Goal: Task Accomplishment & Management: Use online tool/utility

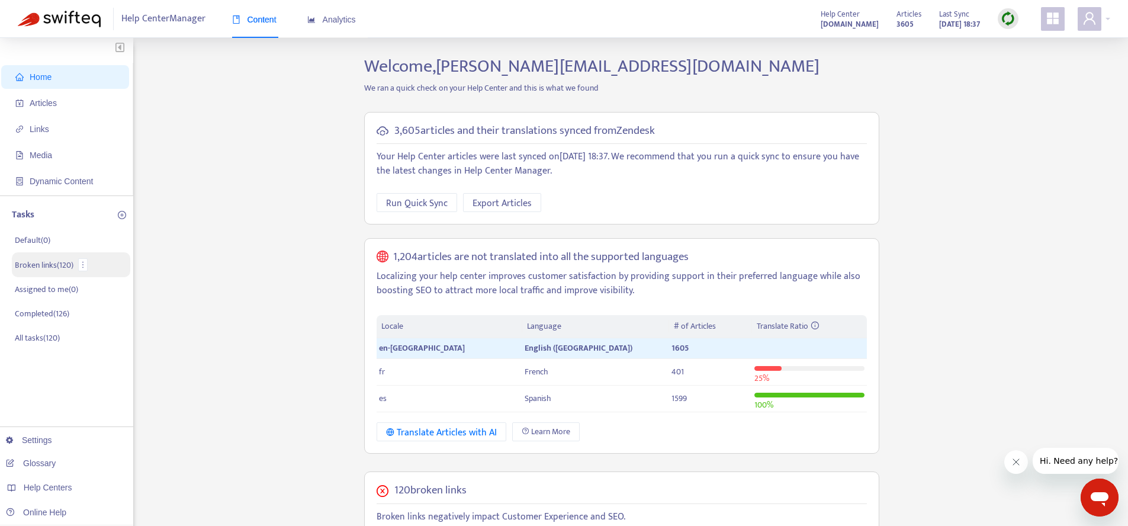
click at [70, 269] on p "Broken links ( 120 )" at bounding box center [44, 265] width 59 height 12
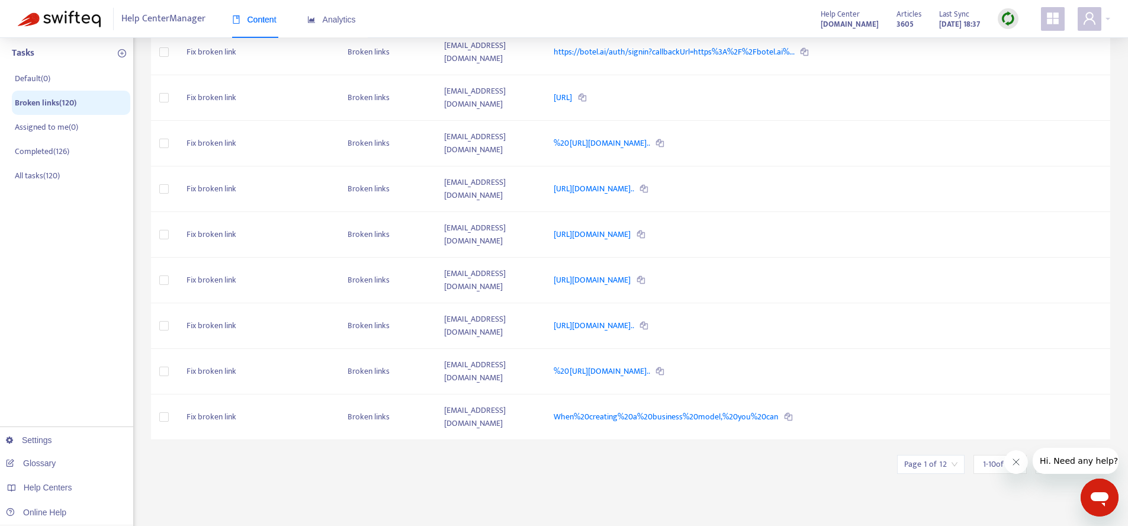
scroll to position [117, 0]
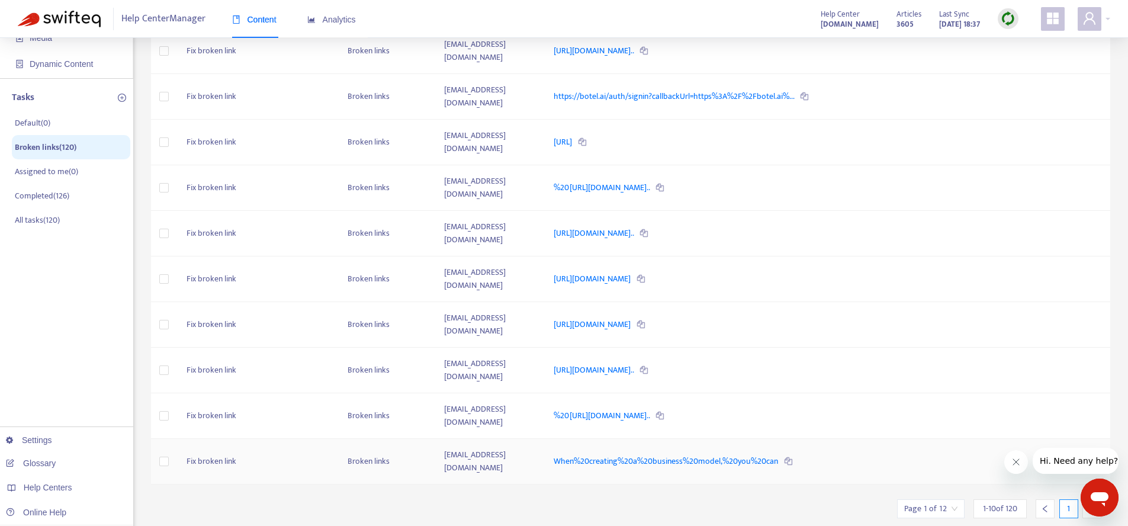
click at [225, 439] on td "Fix broken link" at bounding box center [257, 462] width 161 height 46
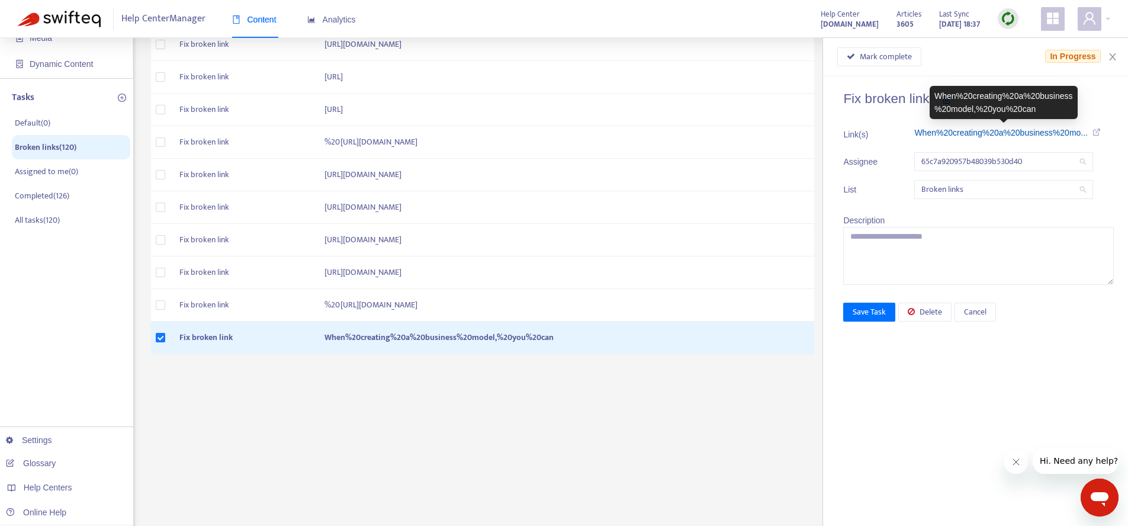
click at [942, 133] on link "When%20creating%20a%20business%20mo..." at bounding box center [1001, 132] width 174 height 9
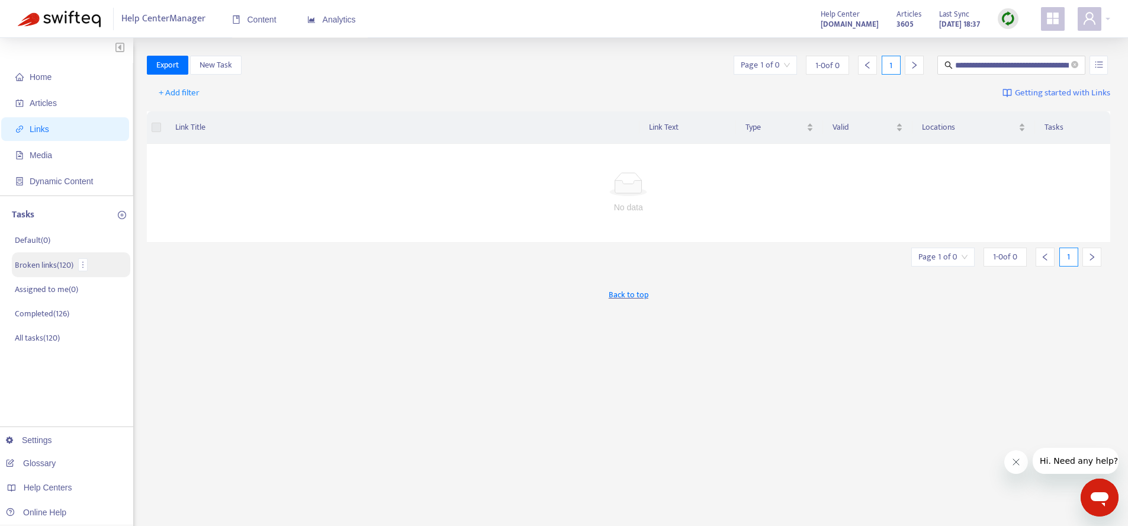
click at [47, 269] on p "Broken links ( 120 )" at bounding box center [44, 265] width 59 height 12
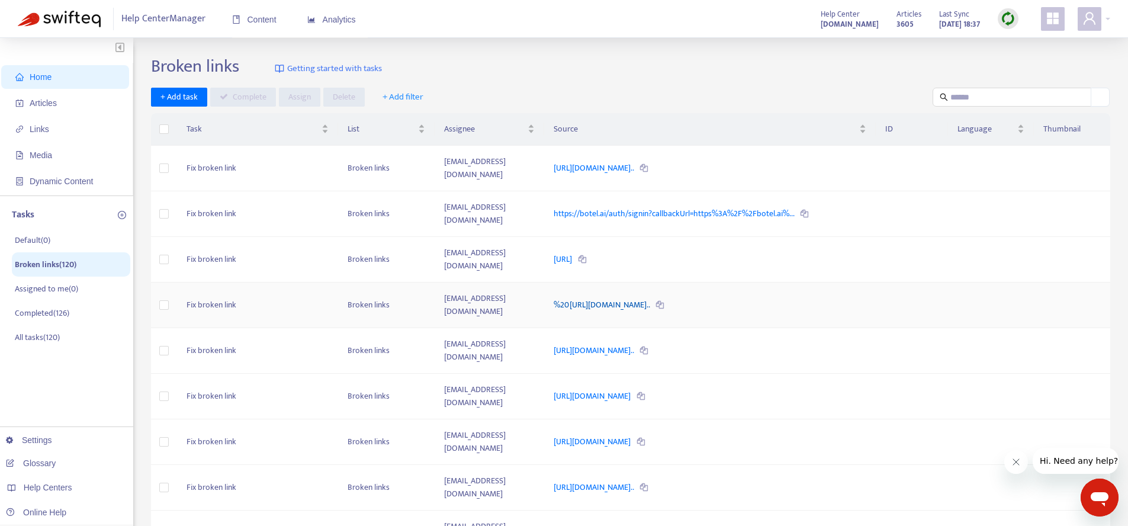
click at [638, 298] on link "%20https://help.guesty.com/hc/en-gb/articles/9372016377757-Getti..." at bounding box center [603, 305] width 98 height 14
click at [618, 207] on link "https://botel.ai/auth/signin?callbackUrl=https%3A%2F%2Fbotel.ai%..." at bounding box center [675, 214] width 242 height 14
click at [532, 191] on td "inbal.ronen@guesty.com" at bounding box center [490, 214] width 110 height 46
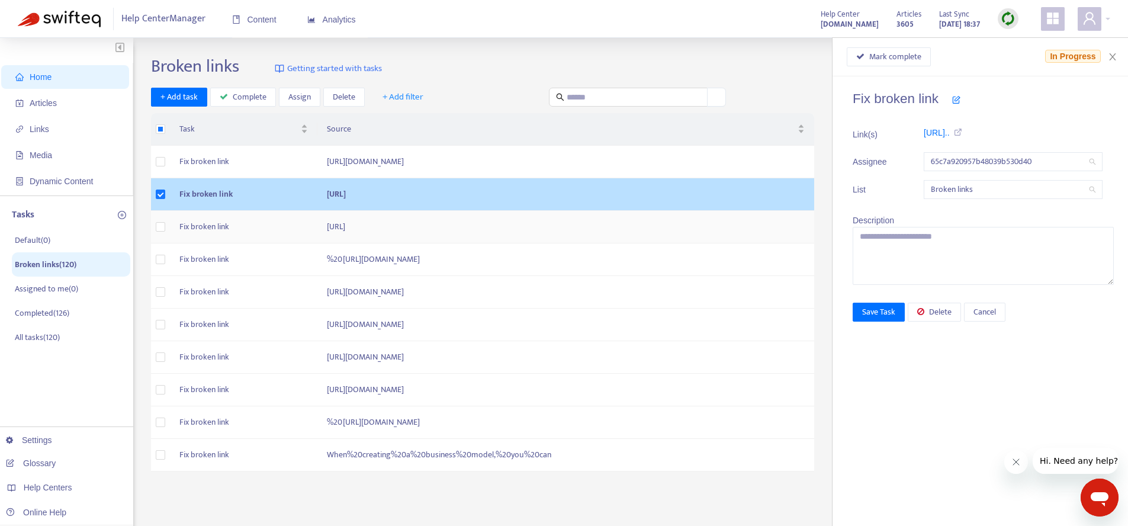
click at [619, 243] on td "https://botel.ai/auth/signin" at bounding box center [565, 227] width 497 height 33
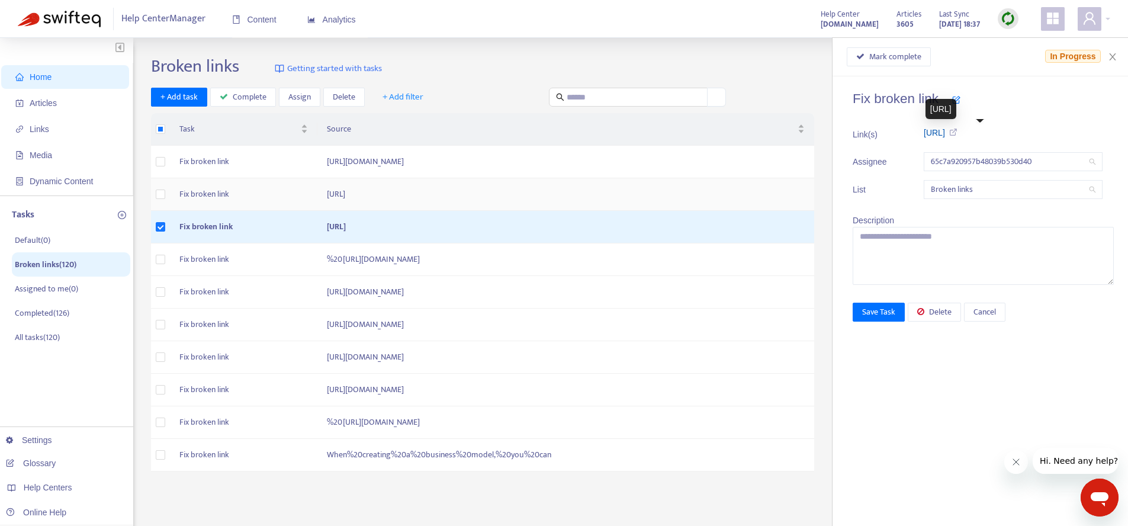
click at [945, 130] on link "https://botel.ai/auth/signin" at bounding box center [934, 132] width 21 height 9
click at [630, 276] on td "%20https://help.guesty.com/hc/en-gb/articles/9372016377757-Getting-Started-With…" at bounding box center [565, 259] width 497 height 33
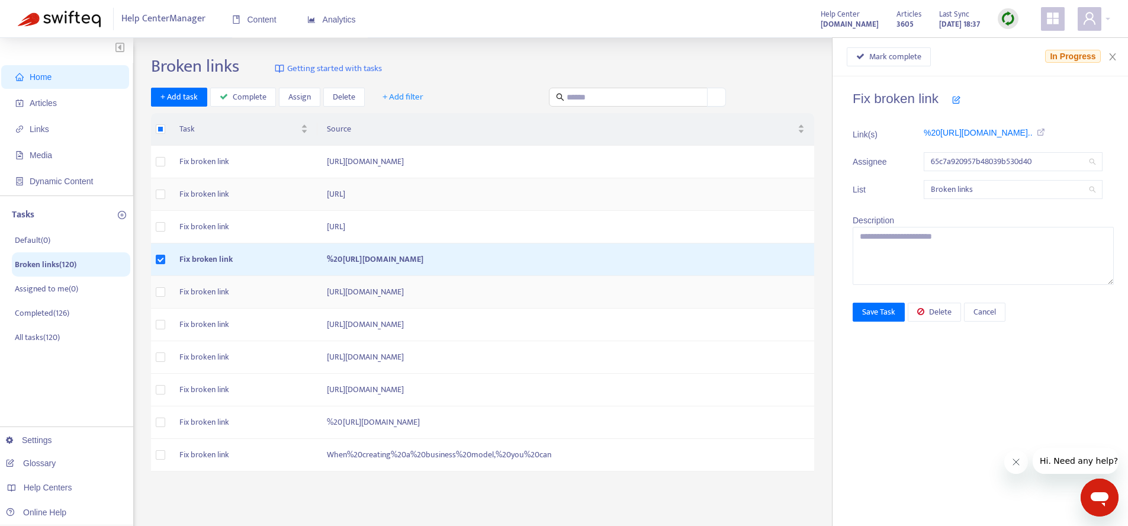
click at [629, 309] on td "https://richiesta-demo.smartpricing.it/optin-demo-request-from-partner-en?utm_s…" at bounding box center [565, 292] width 497 height 33
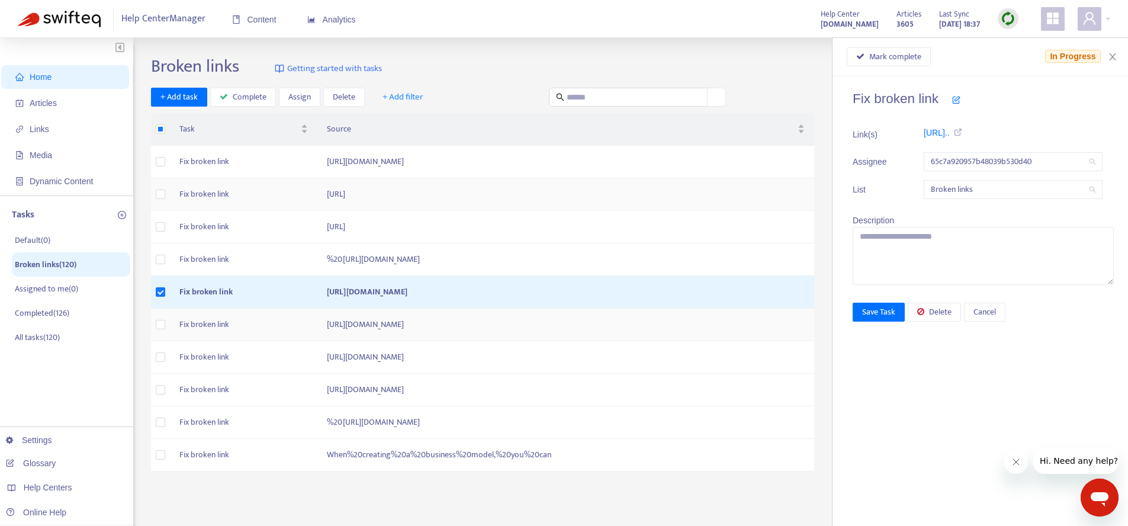
click at [601, 341] on td "https://help.guesty.com/hc/en-gb/articles/13508897030045" at bounding box center [565, 325] width 497 height 33
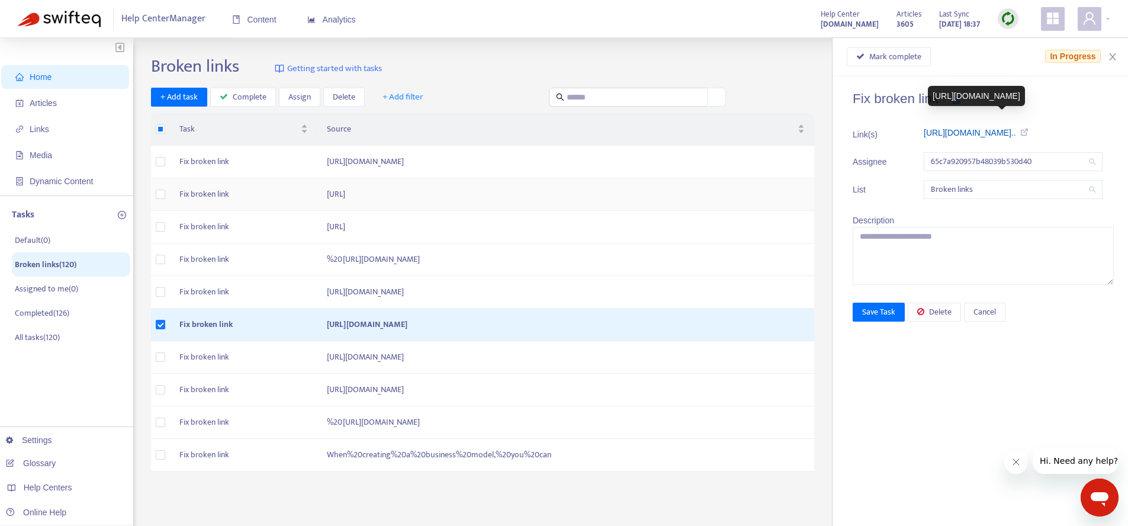
click at [951, 137] on link "https://help.guesty.com/hc/en-gb/ar..." at bounding box center [970, 132] width 92 height 9
click at [510, 374] on td "https://help.guesty.com/hc/en-gb/articles/12790869071261" at bounding box center [565, 357] width 497 height 33
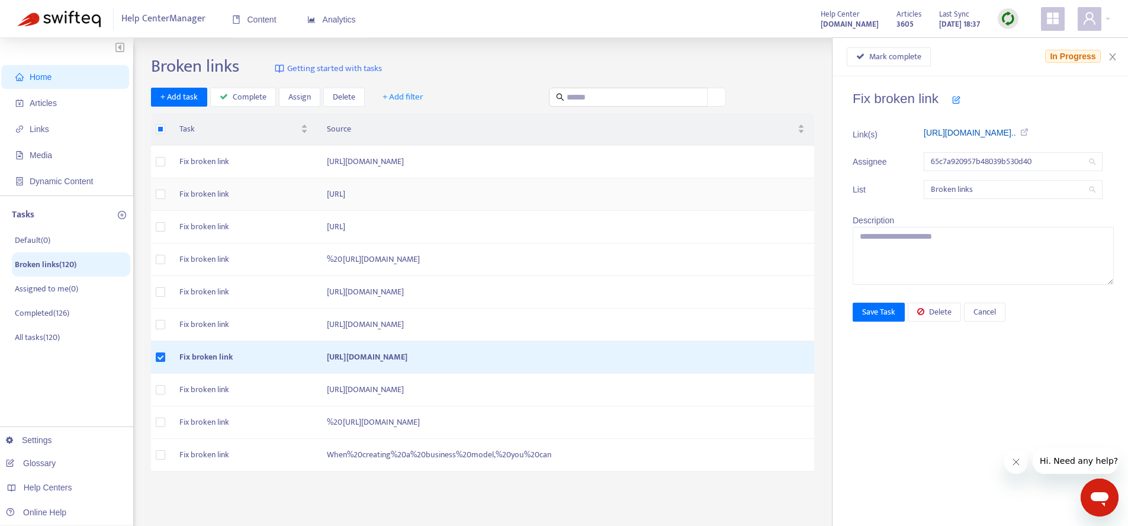
click at [971, 134] on link "https://help.guesty.com/hc/en-gb/ar..." at bounding box center [970, 132] width 92 height 9
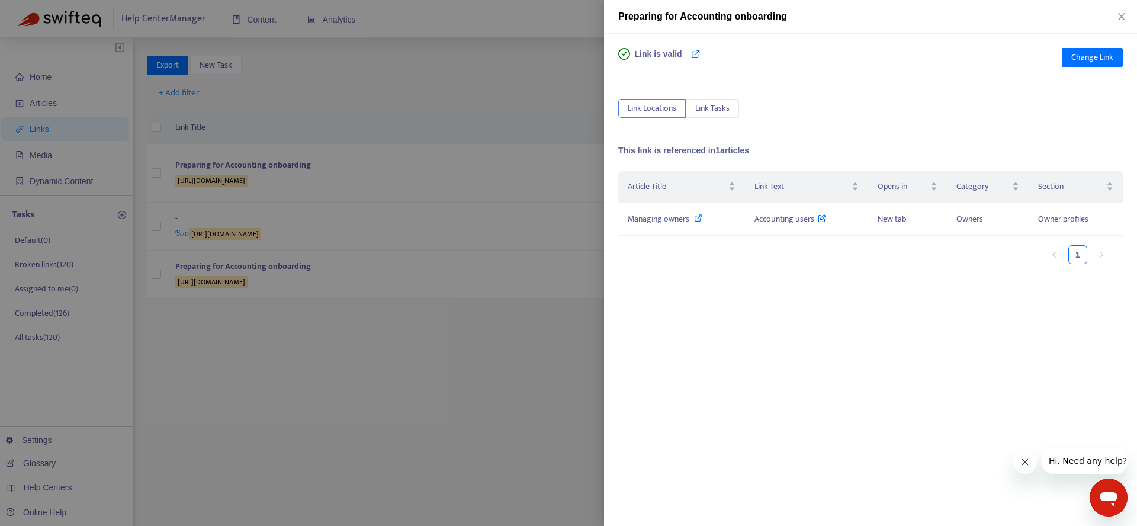
click at [555, 348] on div at bounding box center [568, 263] width 1137 height 526
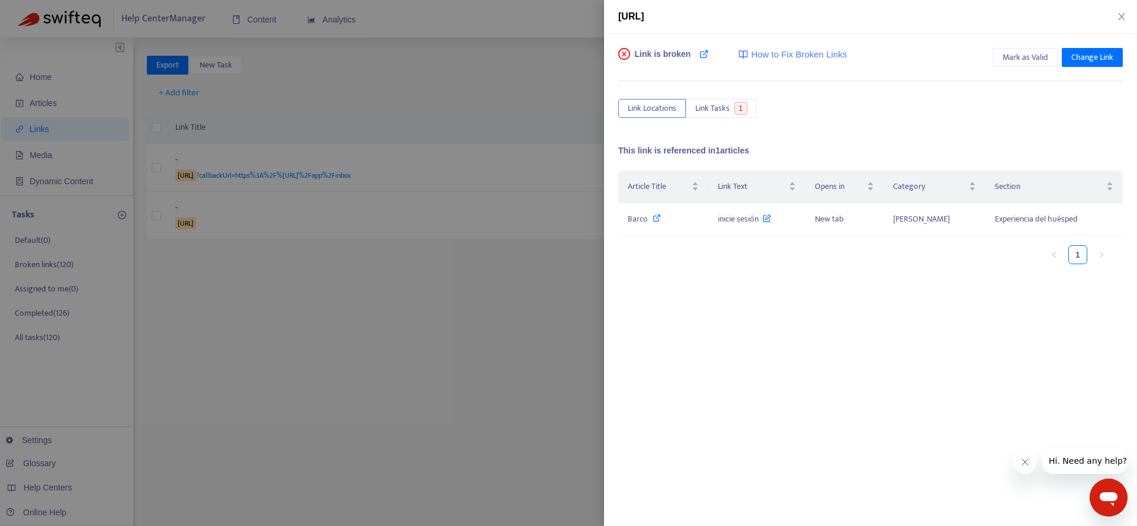
click at [546, 281] on div at bounding box center [568, 263] width 1137 height 526
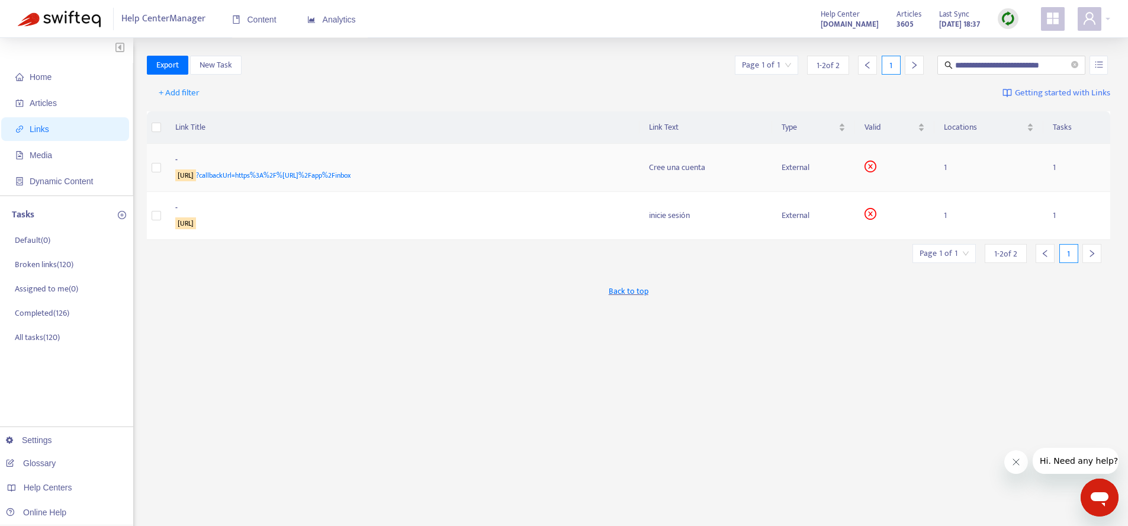
click at [319, 173] on span "https://botel.ai/auth/signin ?callbackUrl=https%3A%2F%2Fbotel.ai%2Fapp%2Finbox" at bounding box center [262, 175] width 175 height 12
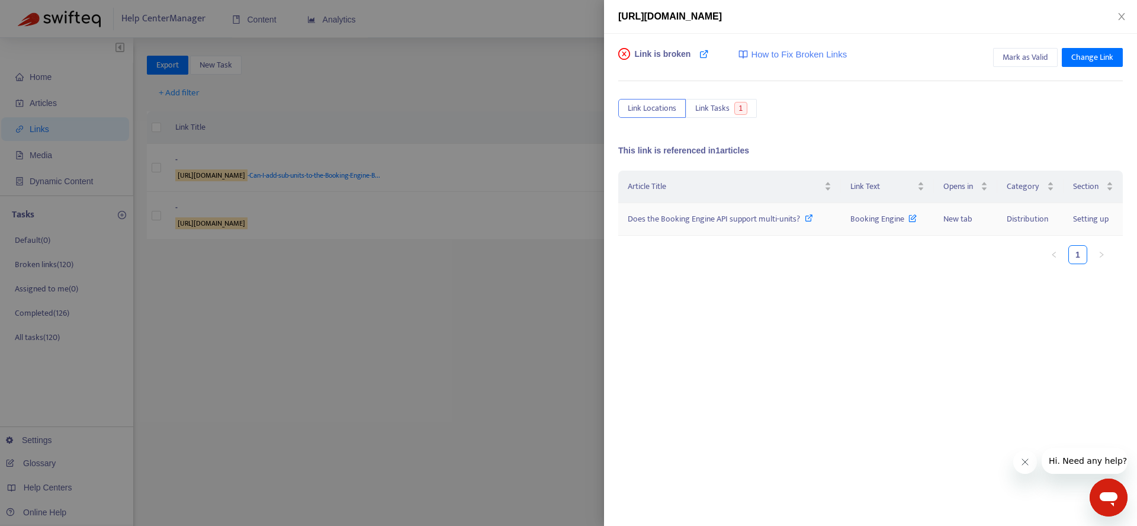
click at [787, 213] on span "Does the Booking Engine API support multi-units?" at bounding box center [714, 219] width 172 height 14
click at [386, 371] on div at bounding box center [568, 263] width 1137 height 526
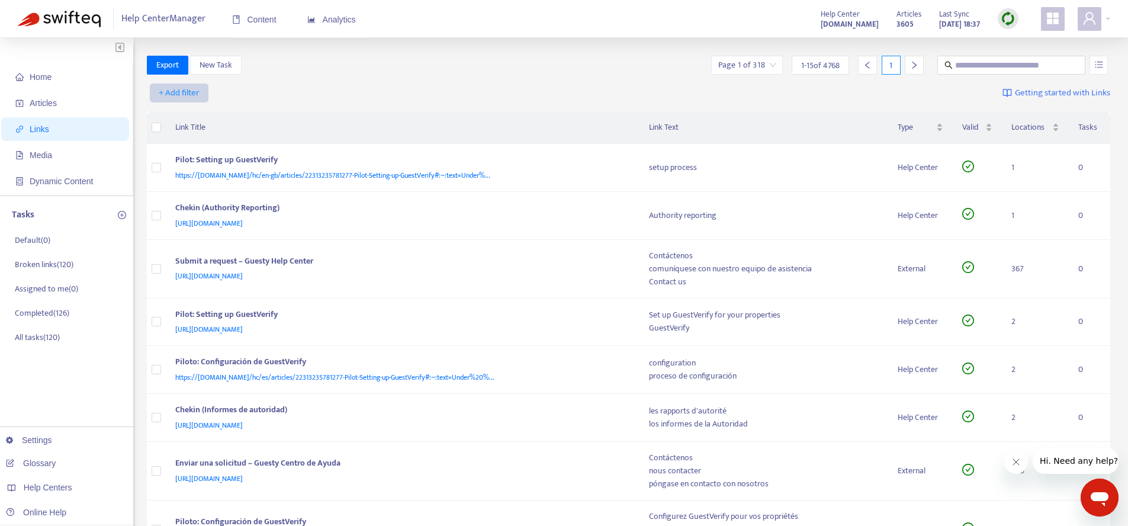
click at [179, 91] on span "+ Add filter" at bounding box center [179, 93] width 41 height 14
click at [181, 118] on span "Language" at bounding box center [179, 116] width 40 height 13
click at [243, 91] on icon "close" at bounding box center [245, 93] width 7 height 7
click at [197, 93] on span "+ Add filter" at bounding box center [179, 93] width 41 height 14
click at [179, 115] on span "Language" at bounding box center [179, 116] width 40 height 13
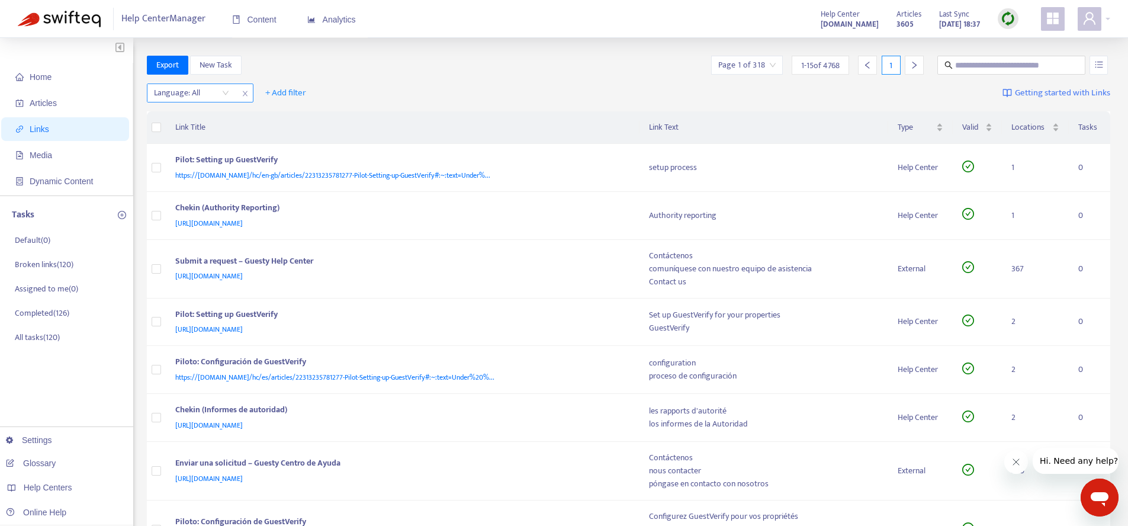
click at [210, 96] on div at bounding box center [186, 93] width 72 height 14
click at [192, 116] on div "en-[GEOGRAPHIC_DATA]" at bounding box center [260, 116] width 206 height 13
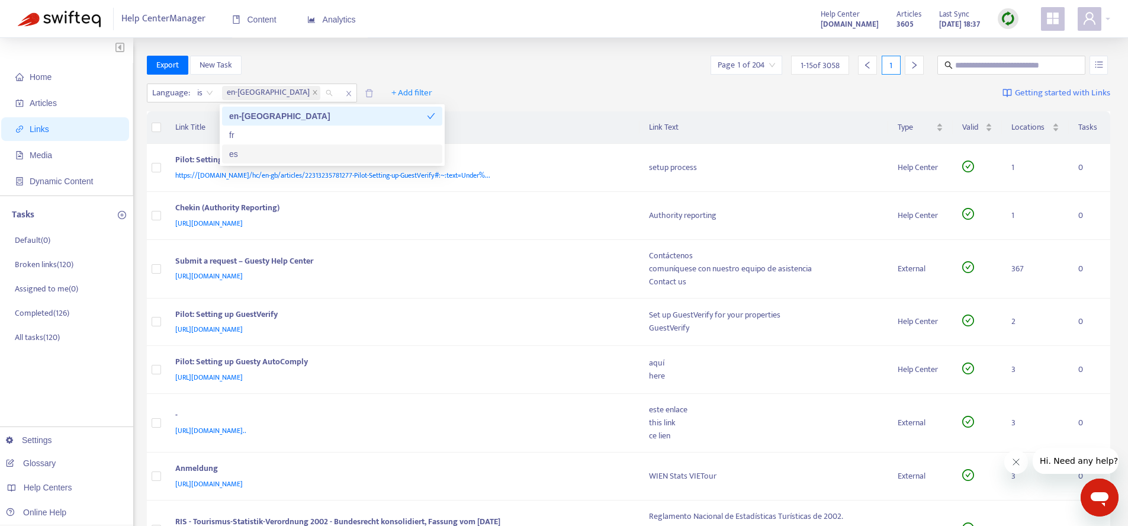
click at [605, 86] on div "Language : is en-gb + Add filter Getting started with Links" at bounding box center [629, 95] width 964 height 33
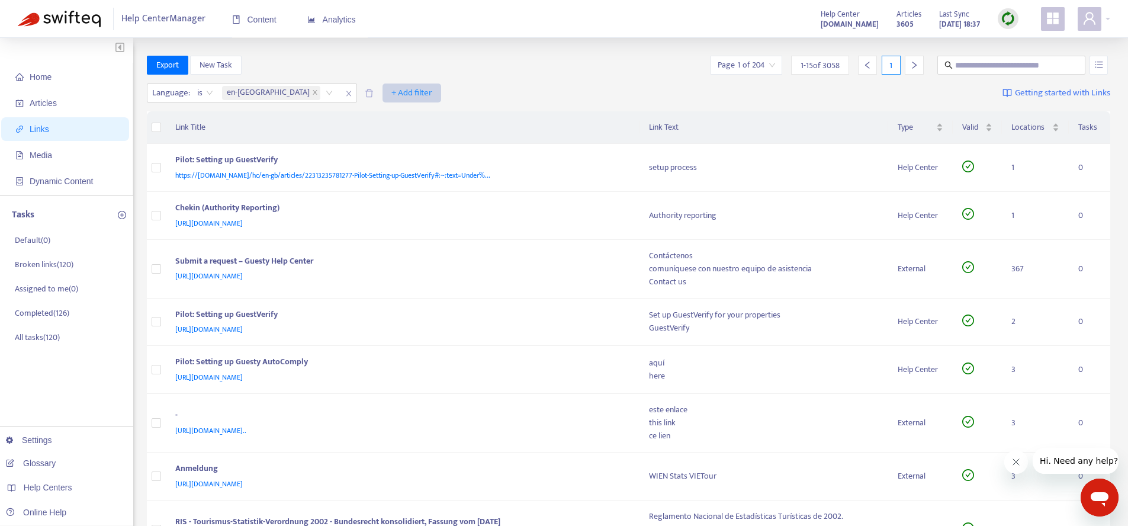
click at [391, 94] on span "+ Add filter" at bounding box center [411, 93] width 41 height 14
click at [357, 117] on span "Category" at bounding box center [349, 116] width 40 height 13
click at [375, 92] on div "Category: All" at bounding box center [405, 93] width 88 height 18
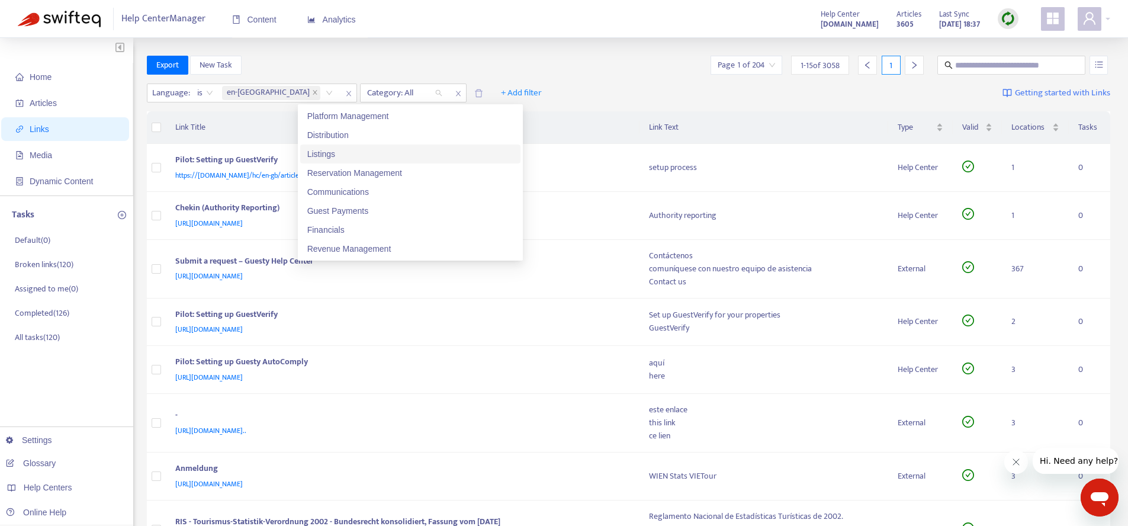
click at [365, 156] on div "Listings" at bounding box center [410, 153] width 206 height 13
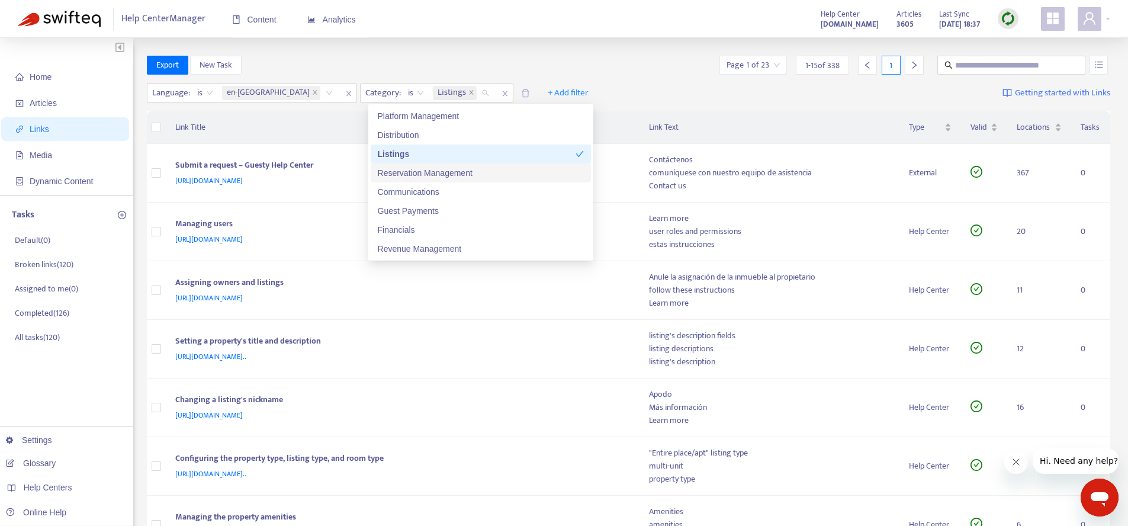
click at [435, 175] on div "Reservation Management" at bounding box center [481, 172] width 206 height 13
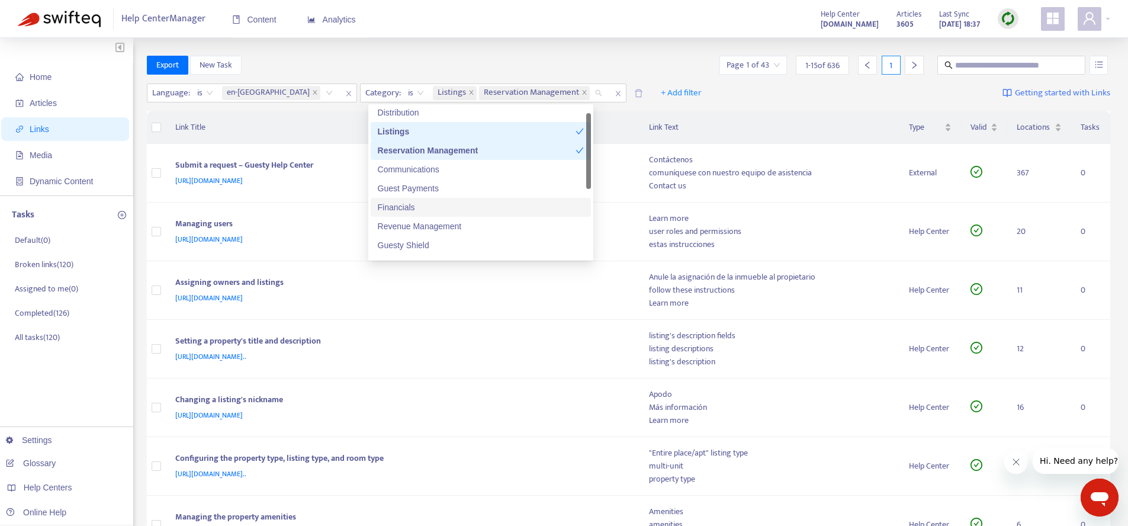
scroll to position [23, 0]
click at [434, 227] on div "Revenue Management" at bounding box center [481, 226] width 206 height 13
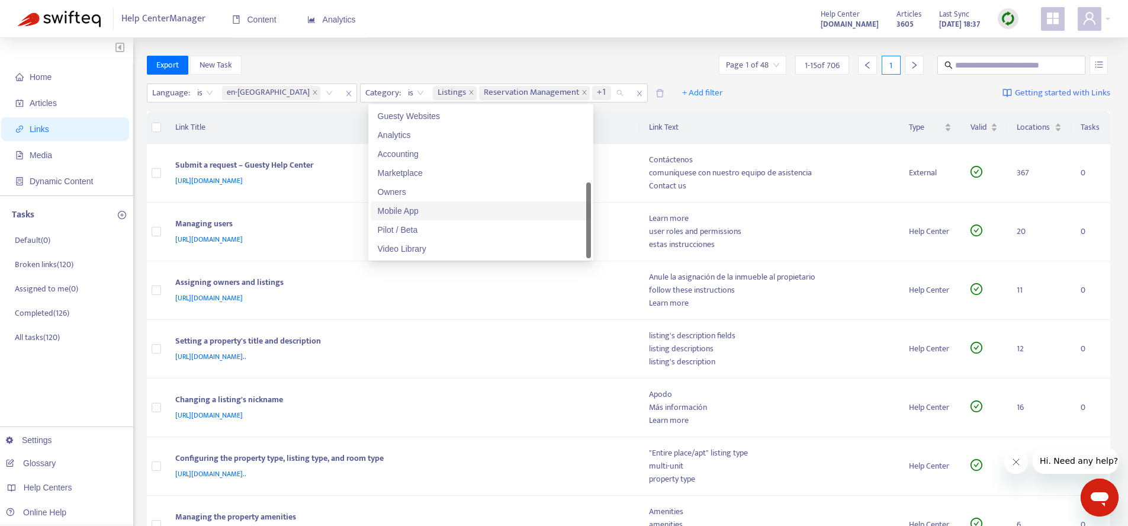
scroll to position [8, 0]
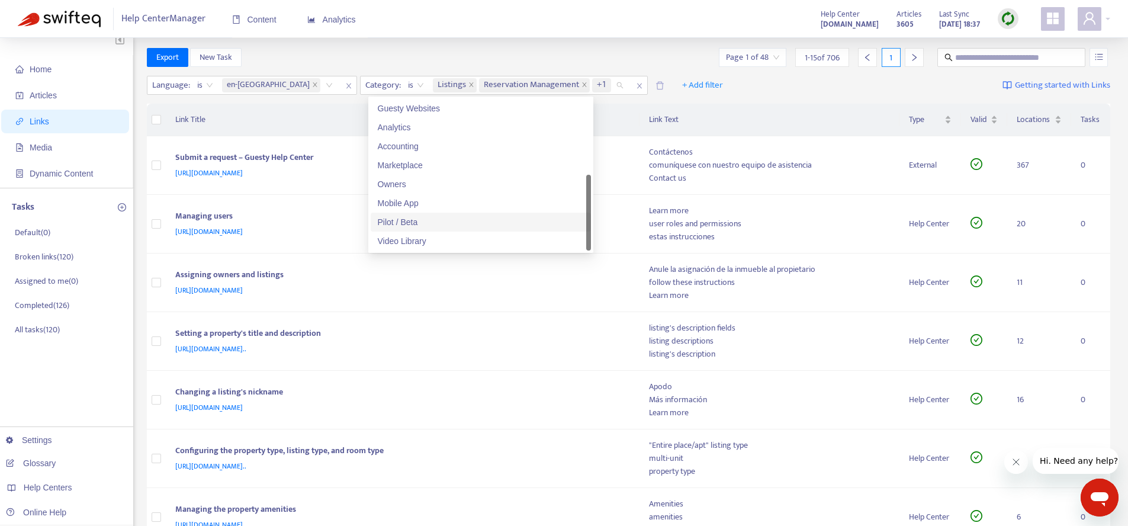
click at [436, 222] on div "Pilot / Beta" at bounding box center [481, 222] width 206 height 13
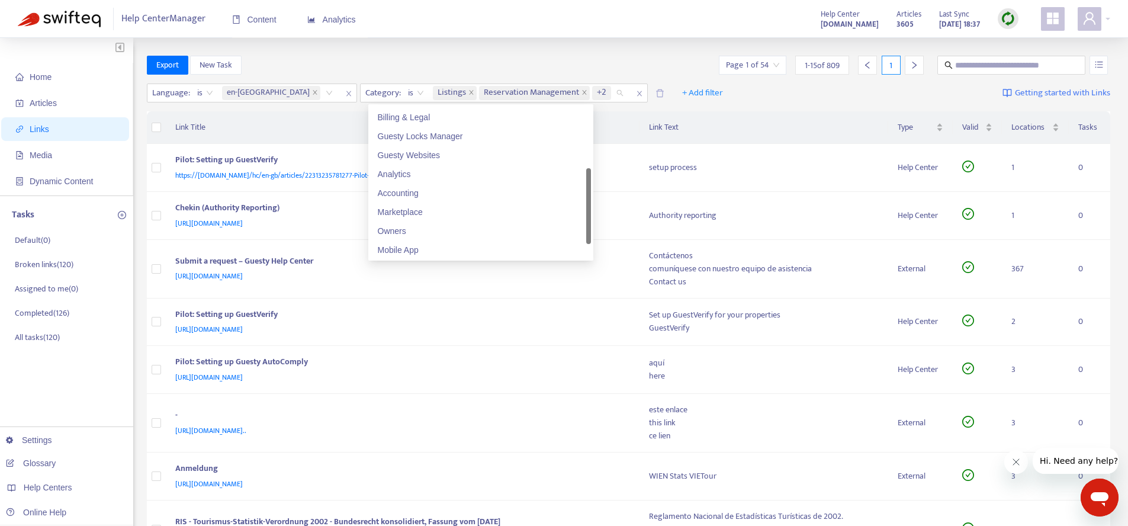
scroll to position [208, 0]
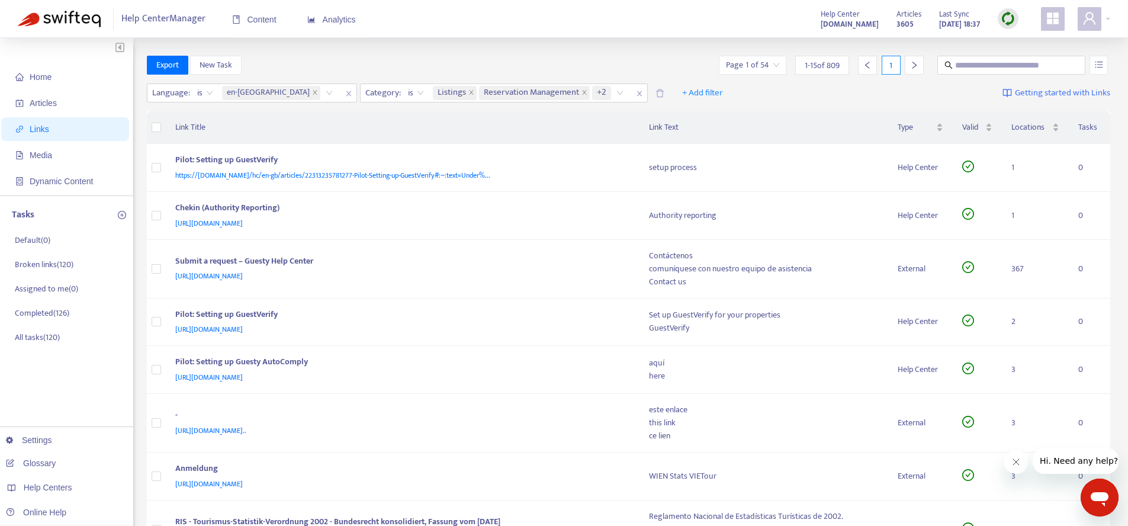
click at [462, 67] on div "Export New Task Page 1 of 54 1 - 15 of 809 1" at bounding box center [629, 65] width 964 height 19
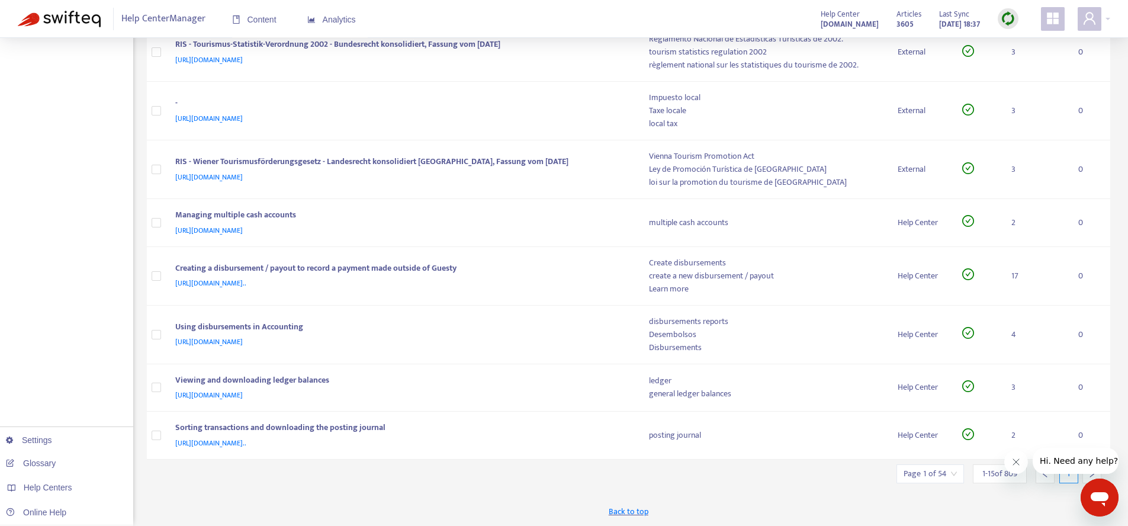
scroll to position [470, 0]
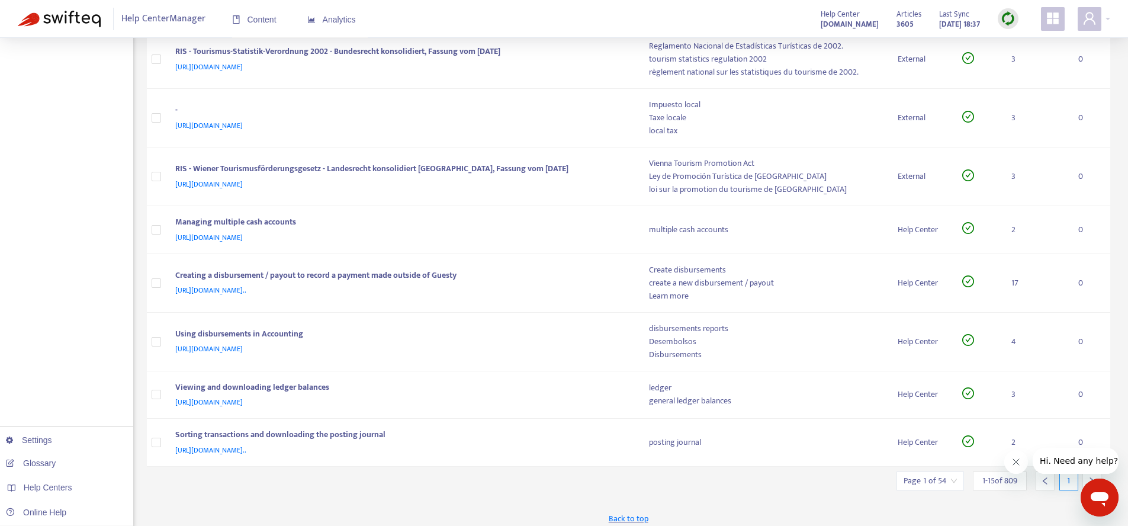
click at [1020, 464] on icon "Close message from company" at bounding box center [1016, 461] width 9 height 9
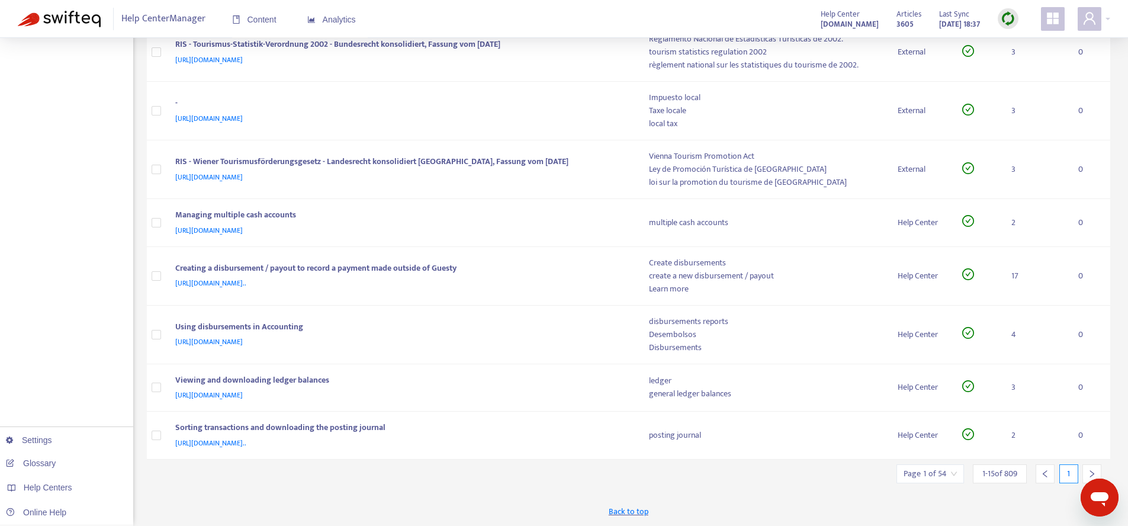
click at [1089, 467] on div at bounding box center [1092, 473] width 19 height 19
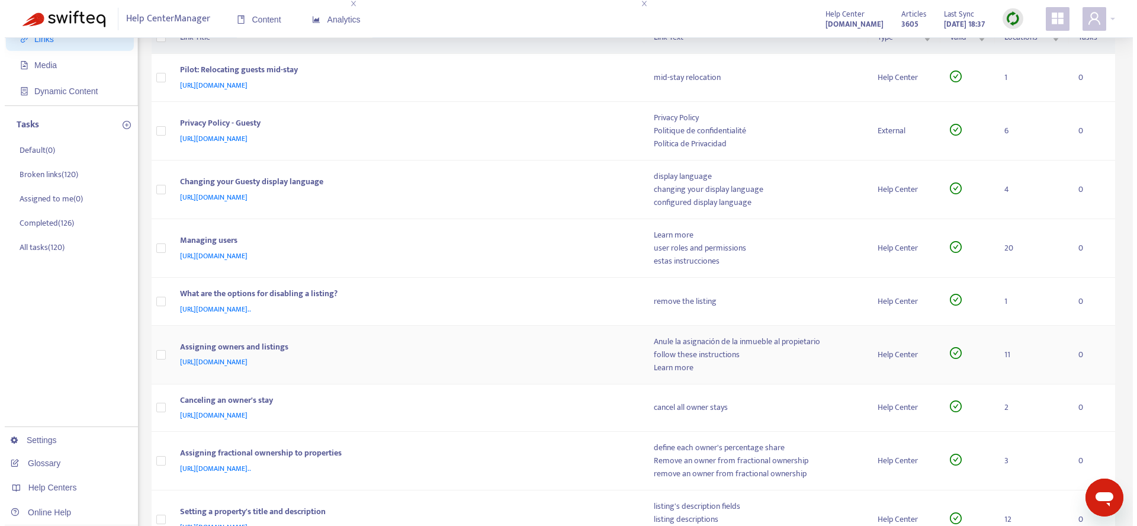
scroll to position [29, 0]
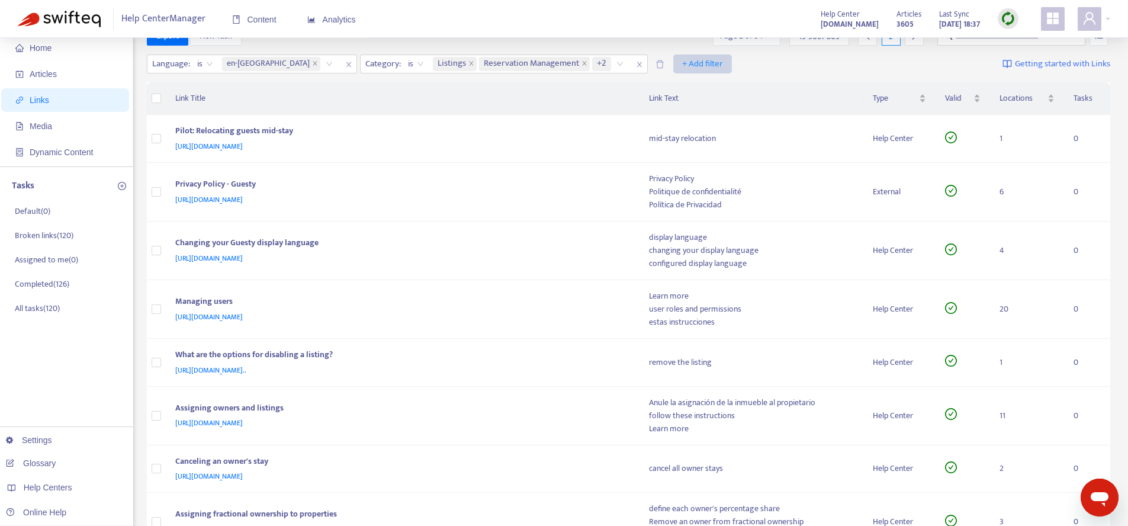
click at [682, 68] on span "+ Add filter" at bounding box center [702, 64] width 41 height 14
click at [647, 106] on span "Valid" at bounding box center [641, 106] width 40 height 13
click at [658, 68] on input "search" at bounding box center [695, 64] width 75 height 18
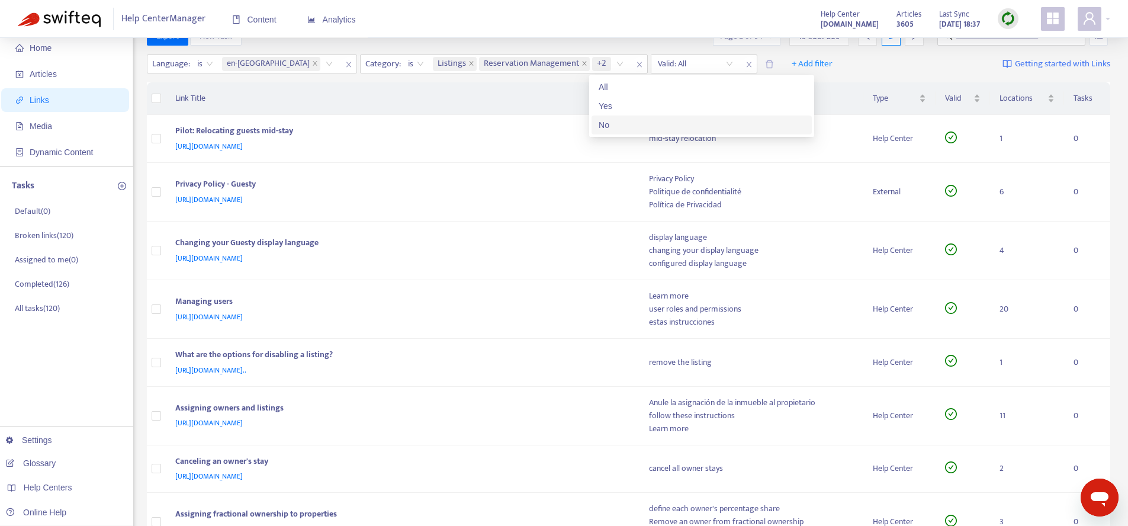
click at [647, 120] on div "No" at bounding box center [702, 124] width 206 height 13
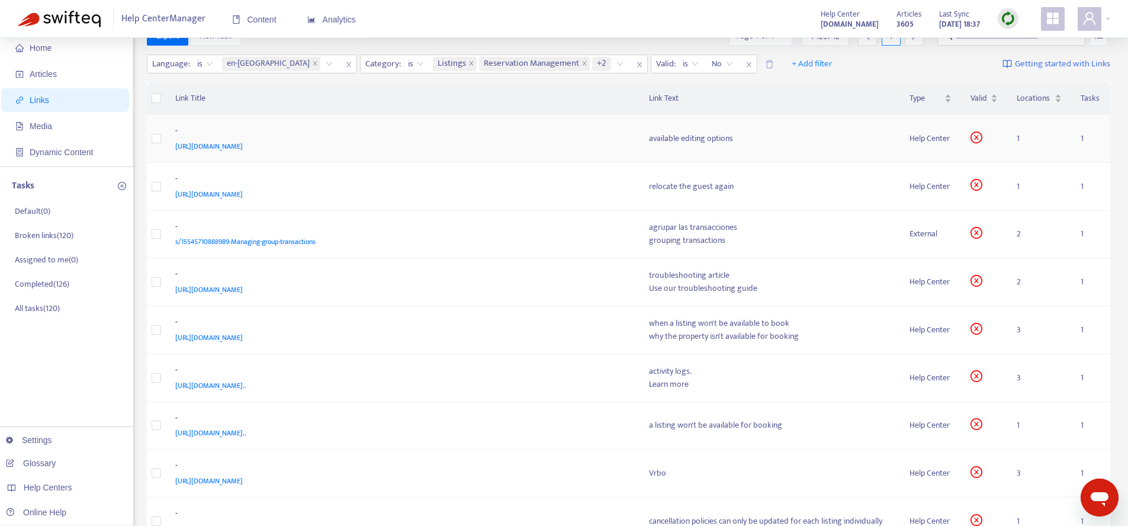
click at [243, 148] on span "[URL][DOMAIN_NAME]" at bounding box center [209, 146] width 68 height 12
click at [536, 135] on div "-" at bounding box center [400, 131] width 451 height 15
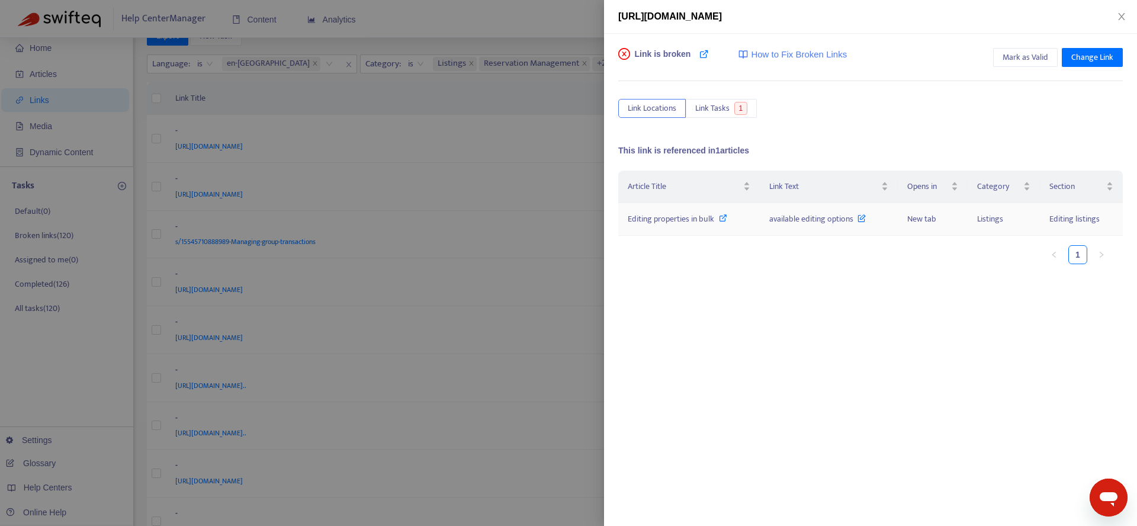
click at [720, 217] on icon at bounding box center [723, 218] width 8 height 8
